Goal: Task Accomplishment & Management: Use online tool/utility

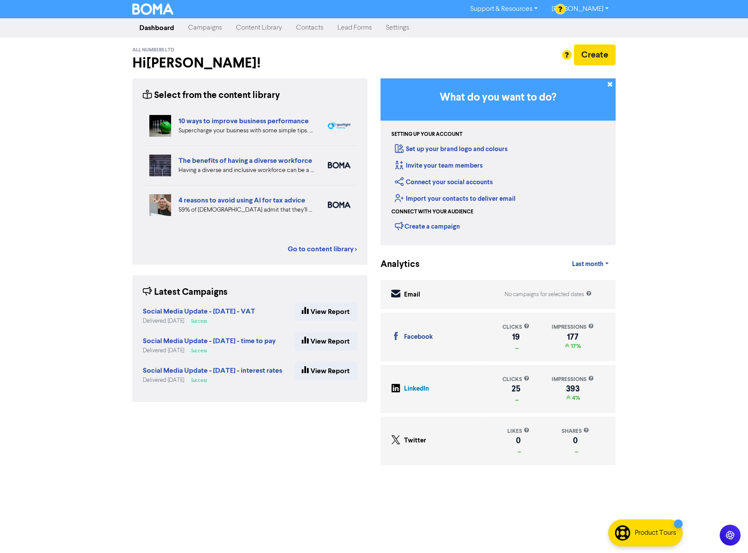
click at [210, 31] on link "Campaigns" at bounding box center [205, 27] width 48 height 17
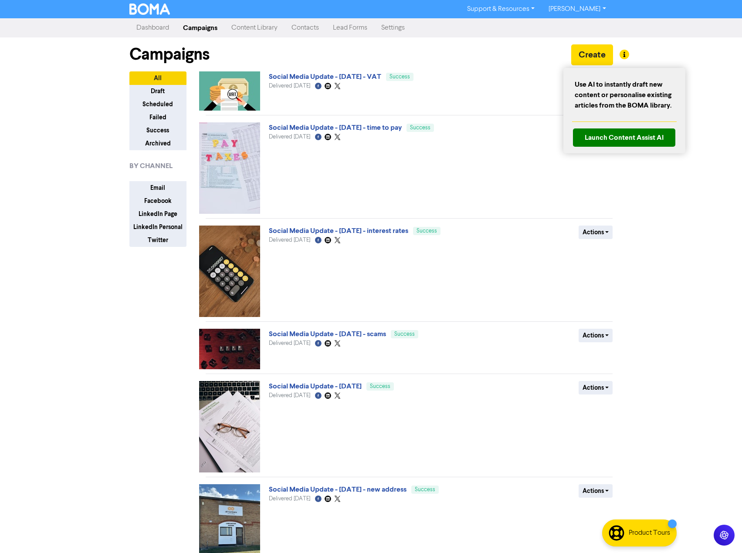
click at [598, 54] on div at bounding box center [371, 276] width 742 height 553
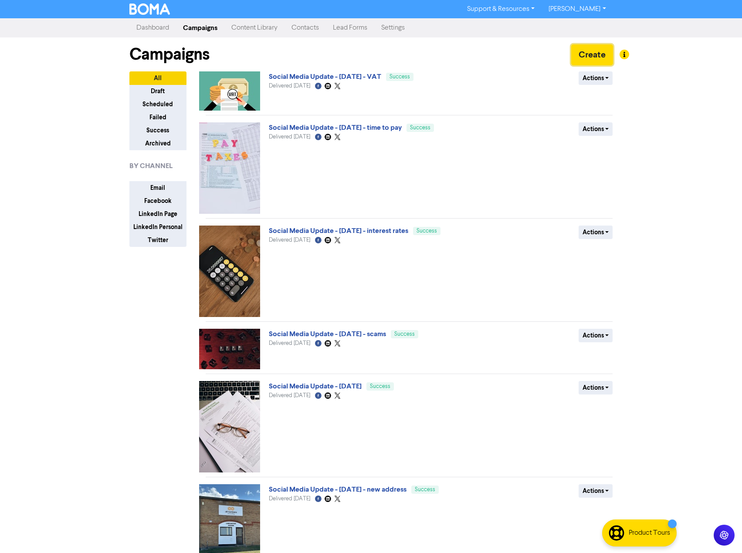
click at [598, 54] on button "Create" at bounding box center [592, 54] width 42 height 21
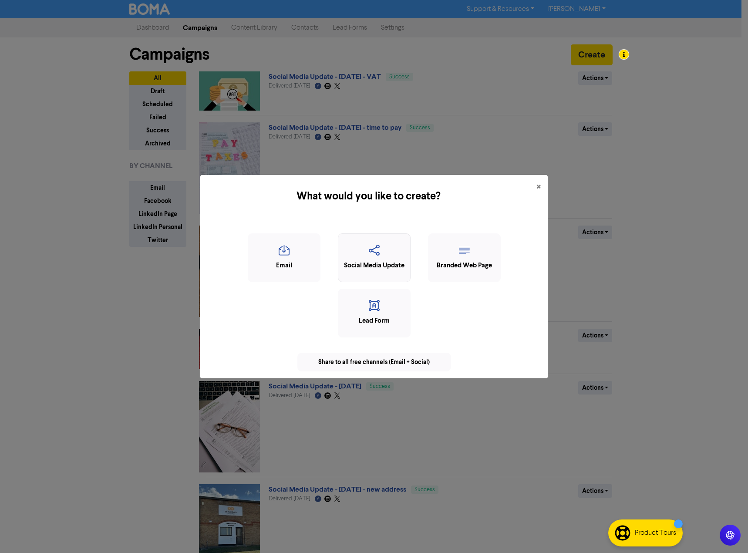
click at [376, 255] on icon "button" at bounding box center [374, 253] width 63 height 17
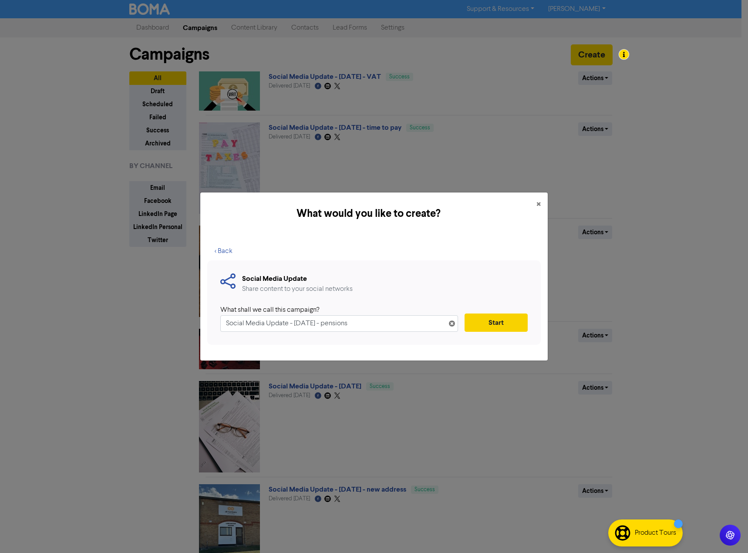
type input "Social Media Update - [DATE] - pensions"
click at [478, 322] on button "Start" at bounding box center [496, 323] width 63 height 18
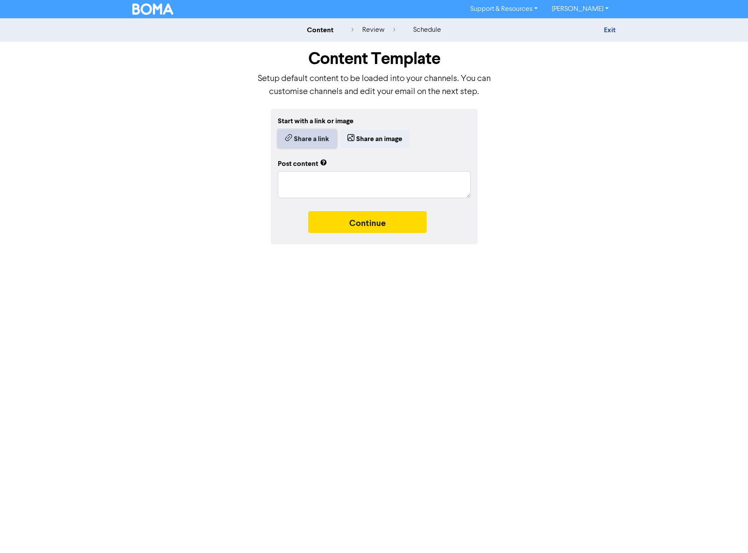
click at [297, 141] on button "Share a link" at bounding box center [307, 139] width 59 height 18
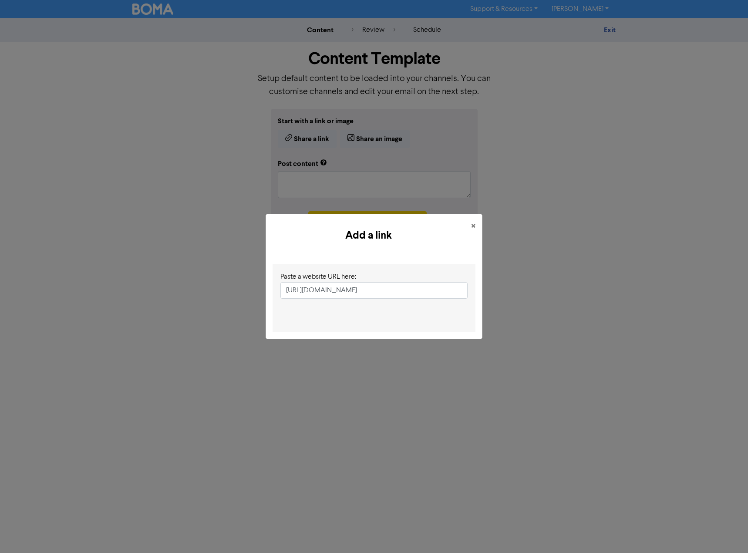
scroll to position [0, 11]
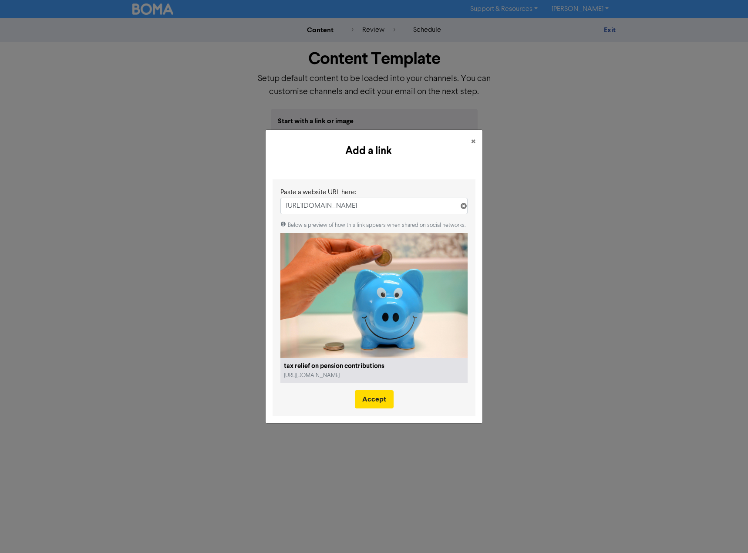
type input "[URL][DOMAIN_NAME]"
click at [377, 405] on button "Accept" at bounding box center [374, 399] width 39 height 18
type textarea "x"
type textarea "From [DATE] taxpayers who fall into the higher or additional tax rates and want…"
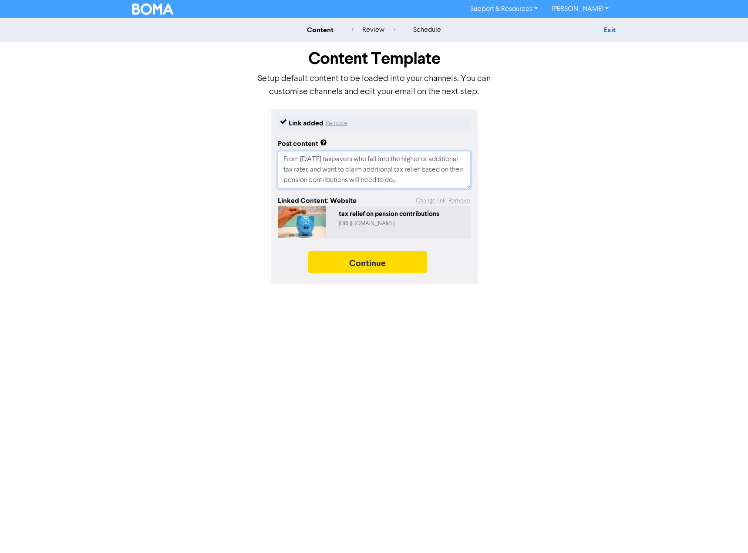
scroll to position [10, 0]
drag, startPoint x: 348, startPoint y: 164, endPoint x: 477, endPoint y: 194, distance: 132.8
click at [477, 194] on div "Link added Remove Post content From [DATE] taxpayers who fall into the higher o…" at bounding box center [374, 196] width 207 height 175
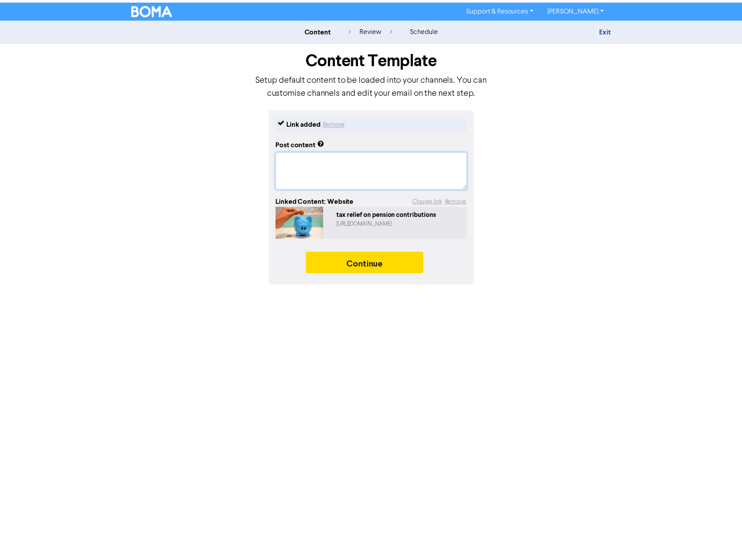
scroll to position [0, 0]
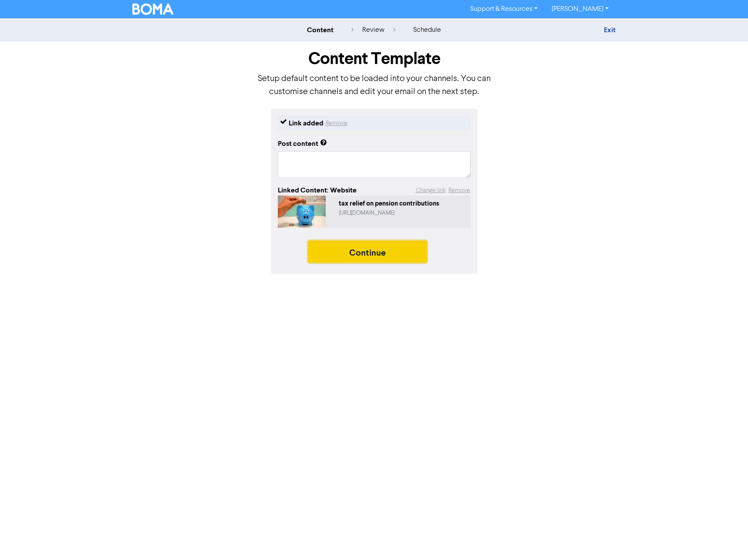
click at [378, 254] on button "Continue" at bounding box center [367, 252] width 118 height 22
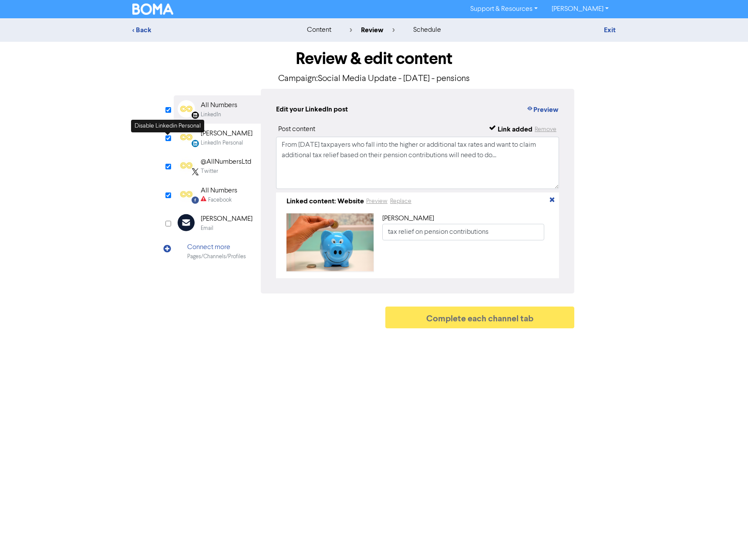
click at [168, 137] on input "checkbox" at bounding box center [168, 138] width 6 height 6
checkbox input "false"
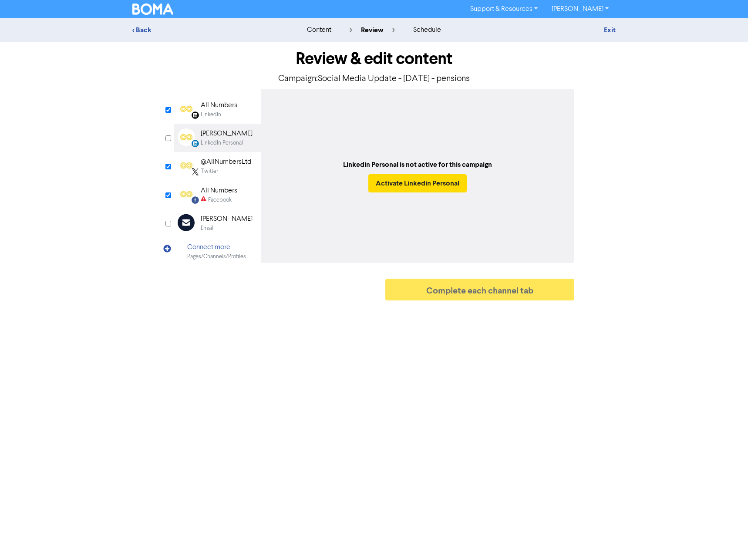
click at [220, 108] on div "All Numbers" at bounding box center [219, 105] width 37 height 10
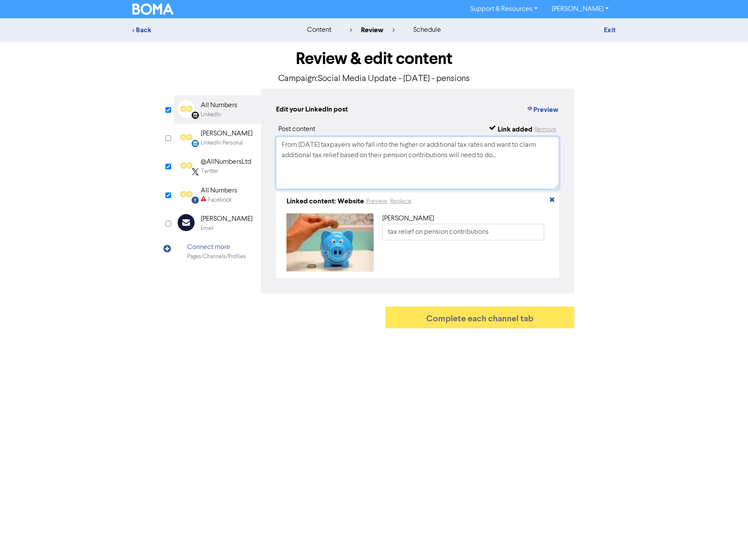
drag, startPoint x: 283, startPoint y: 143, endPoint x: 553, endPoint y: 160, distance: 270.1
click at [553, 160] on textarea "From [DATE] taxpayers who fall into the higher or additional tax rates and want…" at bounding box center [417, 163] width 283 height 52
type textarea "F"
type textarea "Tax relief on pension contributions"
click at [235, 163] on div "@AllNumbersLtd" at bounding box center [226, 162] width 51 height 10
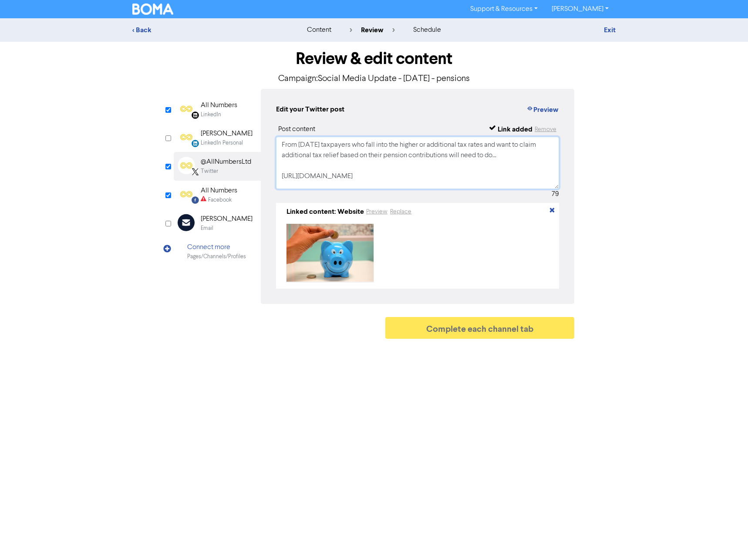
drag, startPoint x: 284, startPoint y: 143, endPoint x: 541, endPoint y: 154, distance: 256.7
click at [541, 154] on textarea "From [DATE] taxpayers who fall into the higher or additional tax rates and want…" at bounding box center [417, 163] width 283 height 52
paste textarea "Tax relief on pension contributions"
type textarea "Tax relief on pension contributions [URL][DOMAIN_NAME]"
click at [219, 192] on div "All Numbers" at bounding box center [219, 191] width 37 height 10
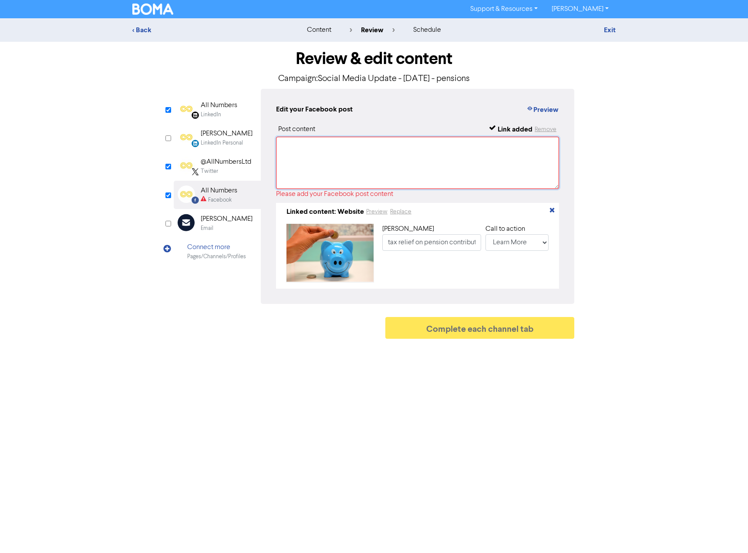
paste textarea "Tax relief on pension contributions"
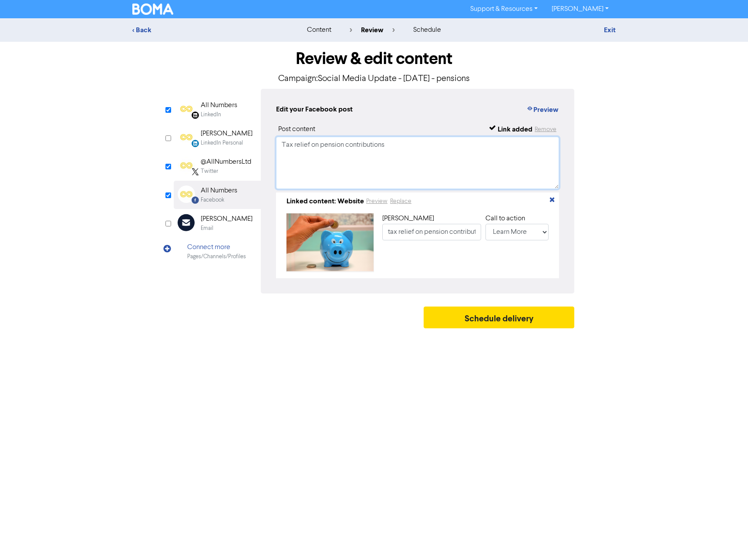
type textarea "Tax relief on pension contributions"
click at [206, 250] on div "Connect more" at bounding box center [216, 247] width 59 height 10
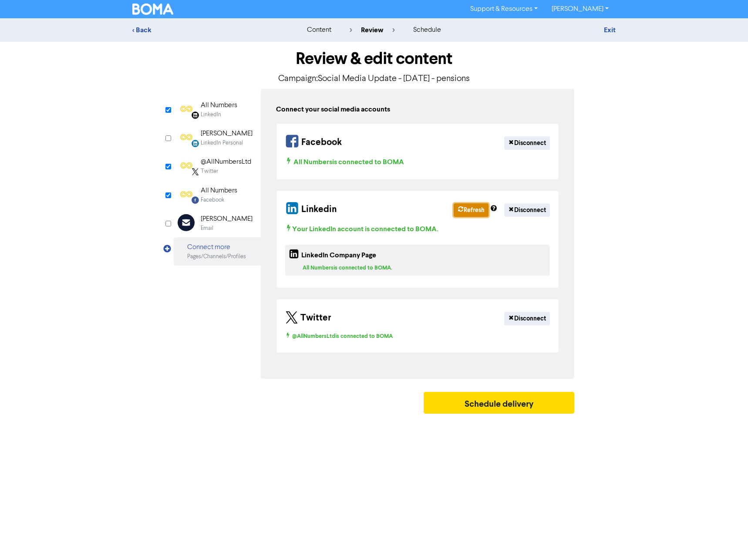
click at [468, 208] on button "Refresh" at bounding box center [471, 209] width 35 height 13
click at [201, 105] on div "All Numbers" at bounding box center [219, 105] width 37 height 10
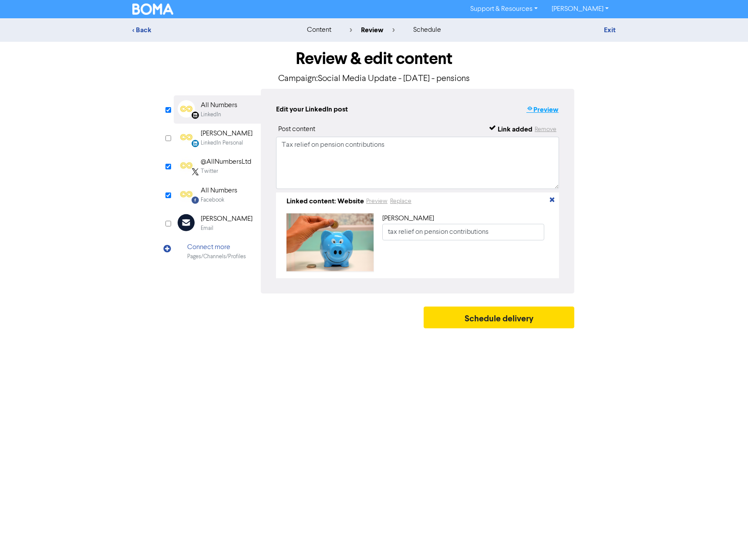
click at [549, 109] on button "Preview" at bounding box center [542, 109] width 33 height 11
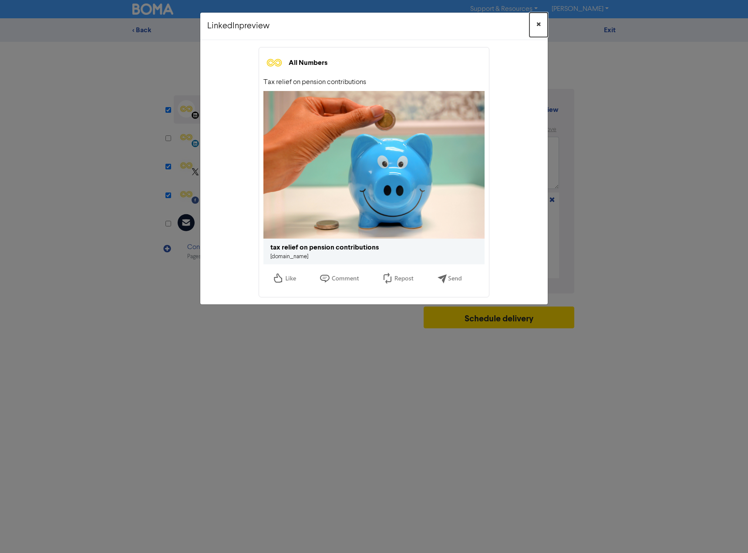
click at [539, 22] on span "×" at bounding box center [539, 24] width 4 height 13
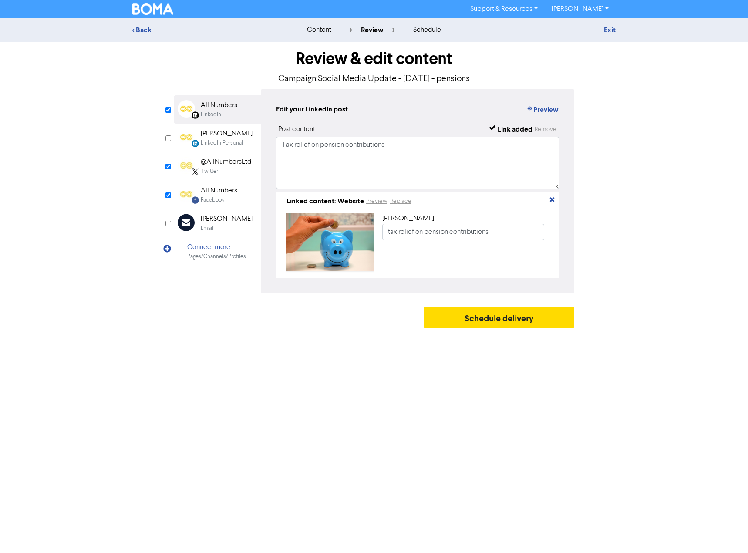
click at [226, 163] on div "@AllNumbersLtd" at bounding box center [226, 162] width 51 height 10
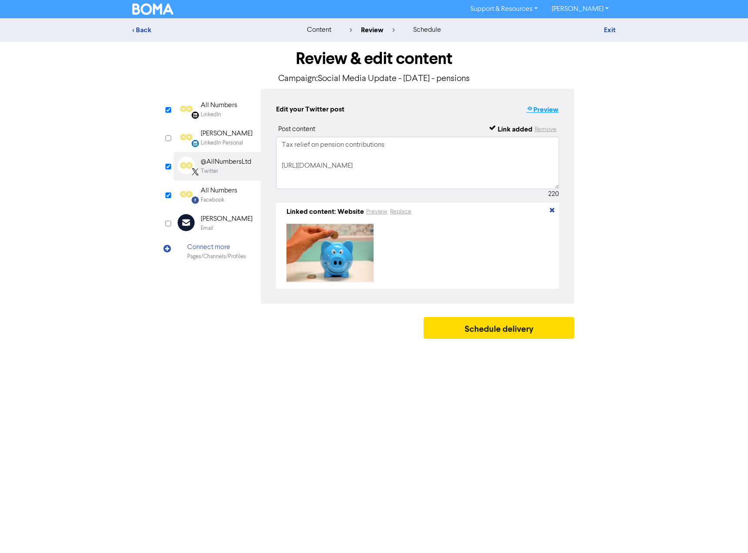
click at [542, 108] on button "Preview" at bounding box center [542, 109] width 33 height 11
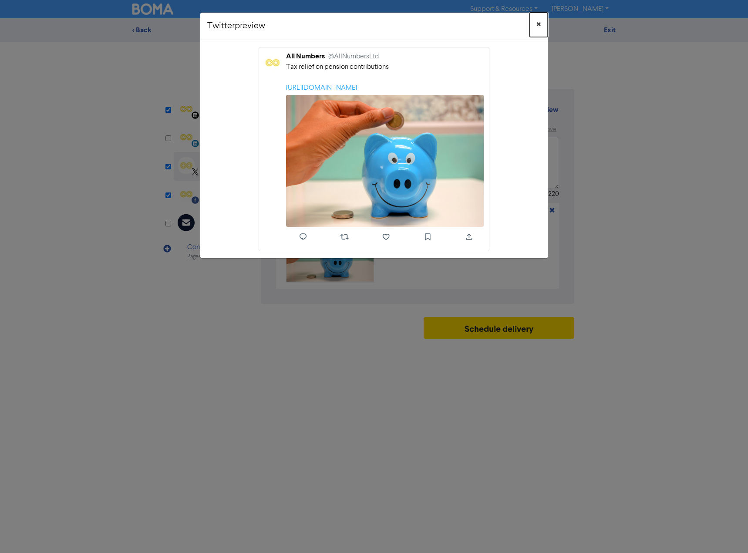
click at [538, 23] on span "×" at bounding box center [539, 24] width 4 height 13
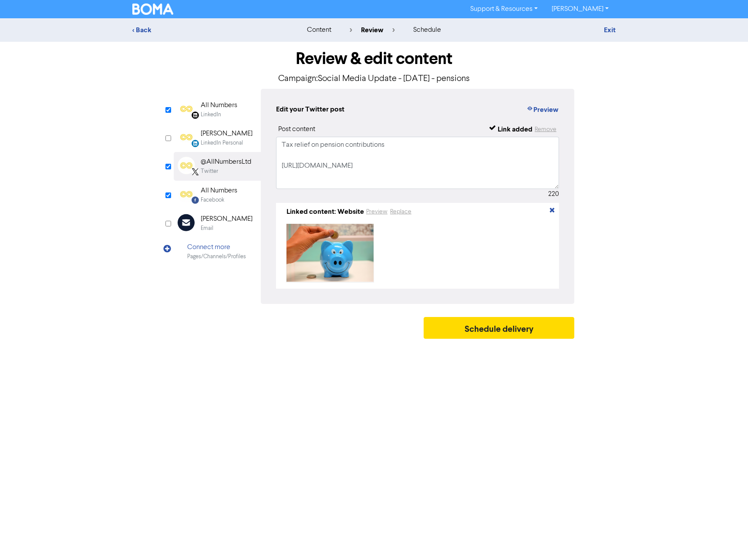
click at [223, 192] on div "All Numbers" at bounding box center [219, 191] width 37 height 10
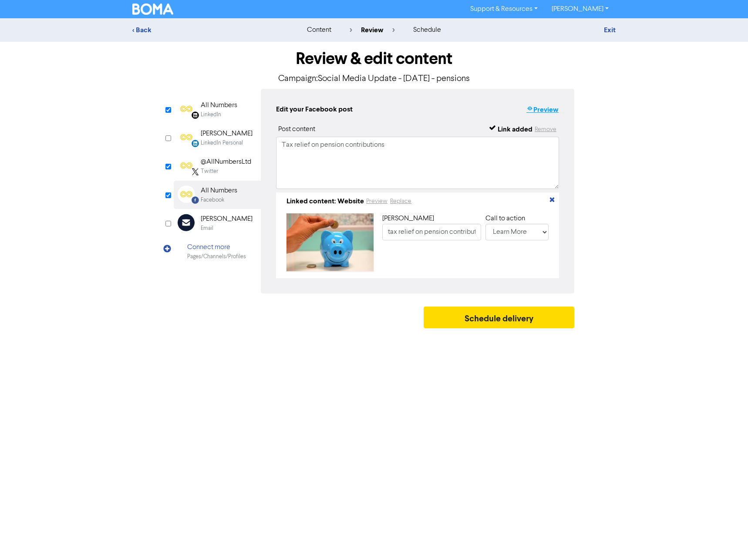
click at [549, 112] on button "Preview" at bounding box center [542, 109] width 33 height 11
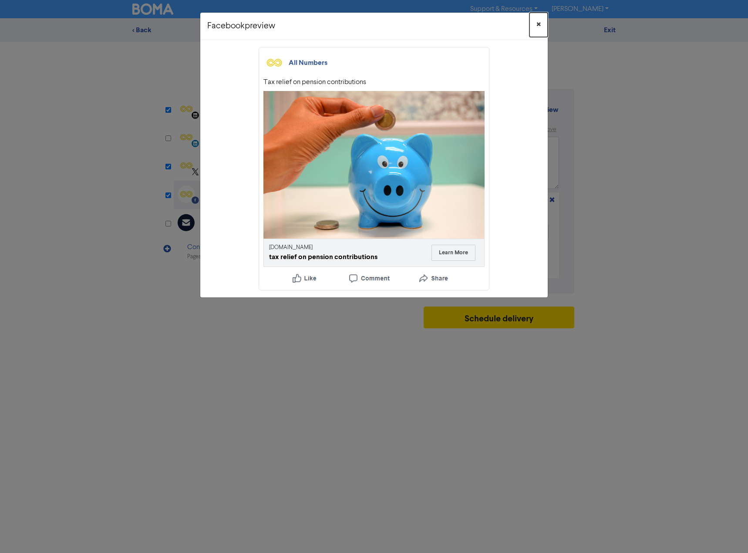
click at [540, 24] on span "×" at bounding box center [539, 24] width 4 height 13
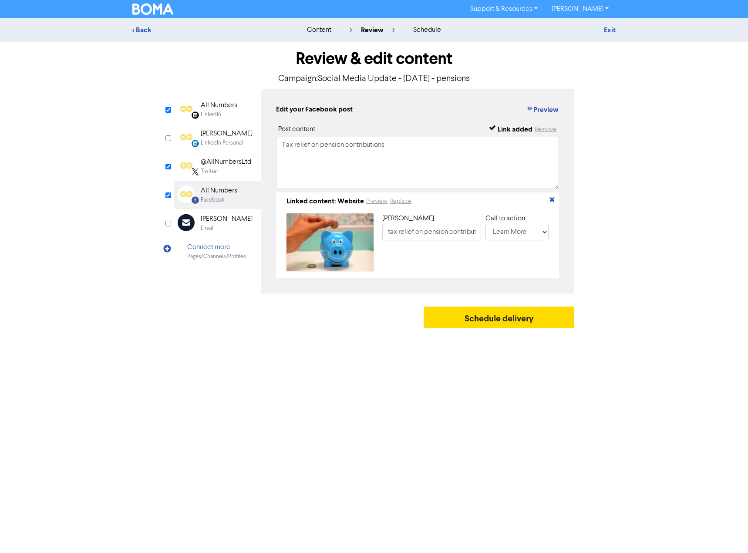
click at [506, 309] on div "Review & edit content Campaign: Social Media Update - [DATE] - pensions LinkedI…" at bounding box center [374, 187] width 414 height 291
click at [505, 318] on button "Schedule delivery" at bounding box center [499, 318] width 151 height 22
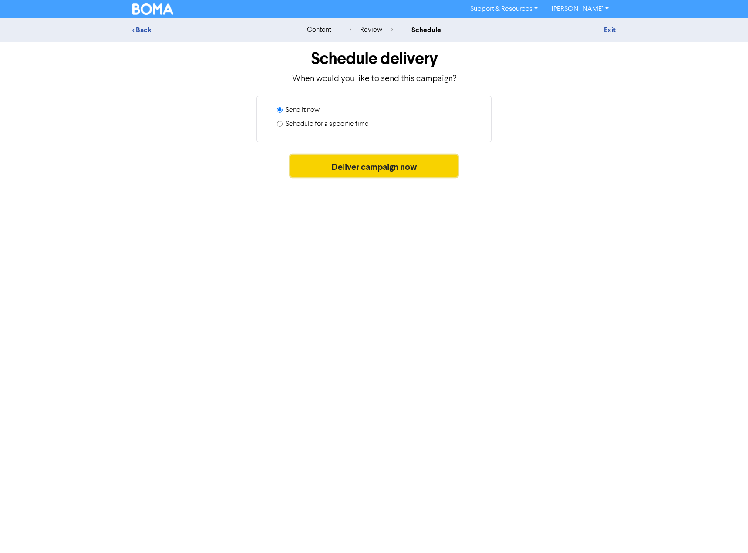
click at [362, 170] on button "Deliver campaign now" at bounding box center [374, 166] width 168 height 22
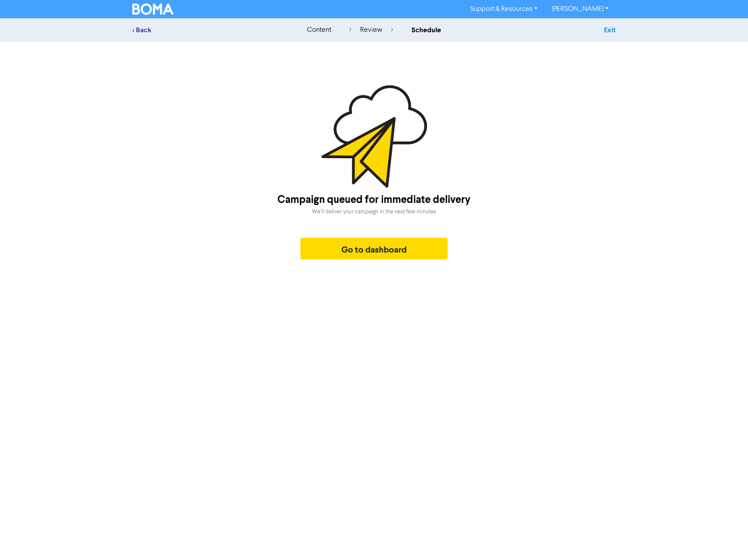
click at [607, 29] on link "Exit" at bounding box center [610, 30] width 12 height 9
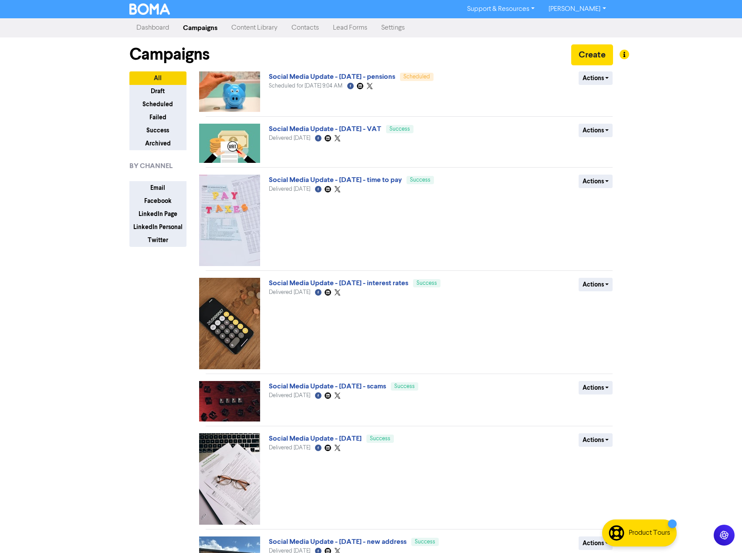
click at [253, 30] on link "Content Library" at bounding box center [254, 27] width 60 height 17
